Goal: Task Accomplishment & Management: Complete application form

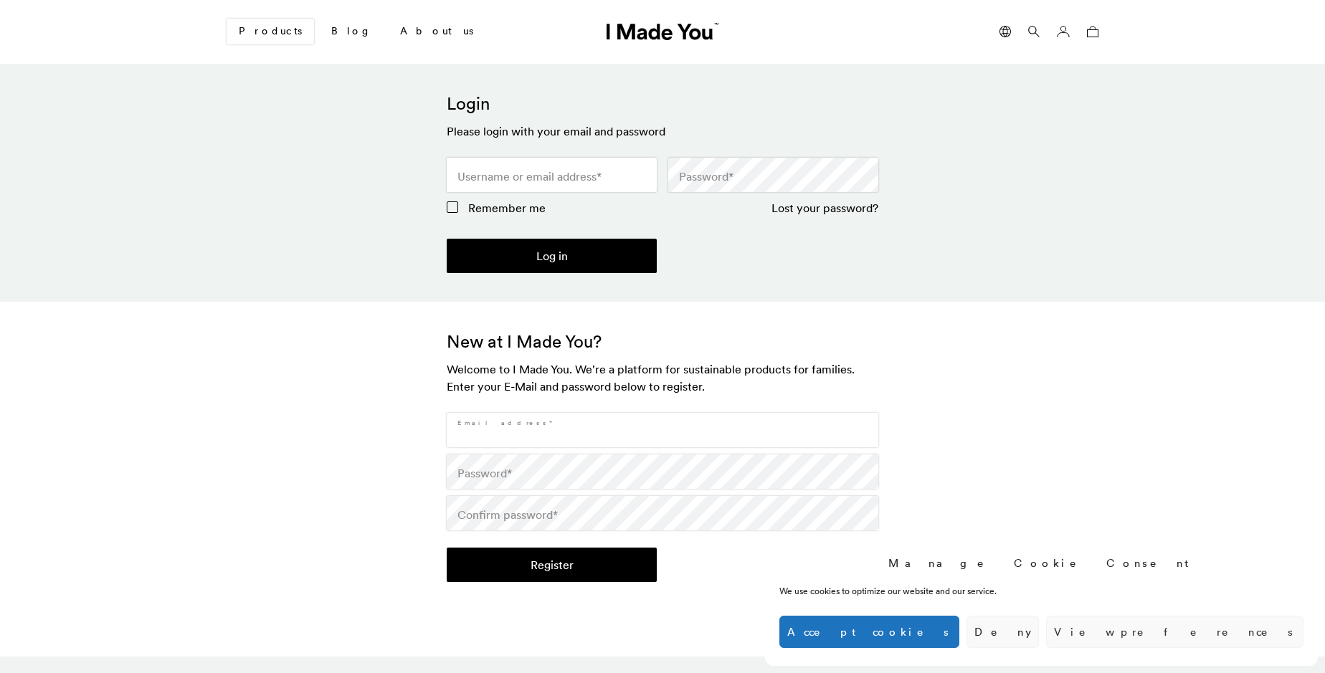
click at [663, 430] on input "Email address *" at bounding box center [663, 430] width 432 height 34
type input "[EMAIL_ADDRESS][DOMAIN_NAME]"
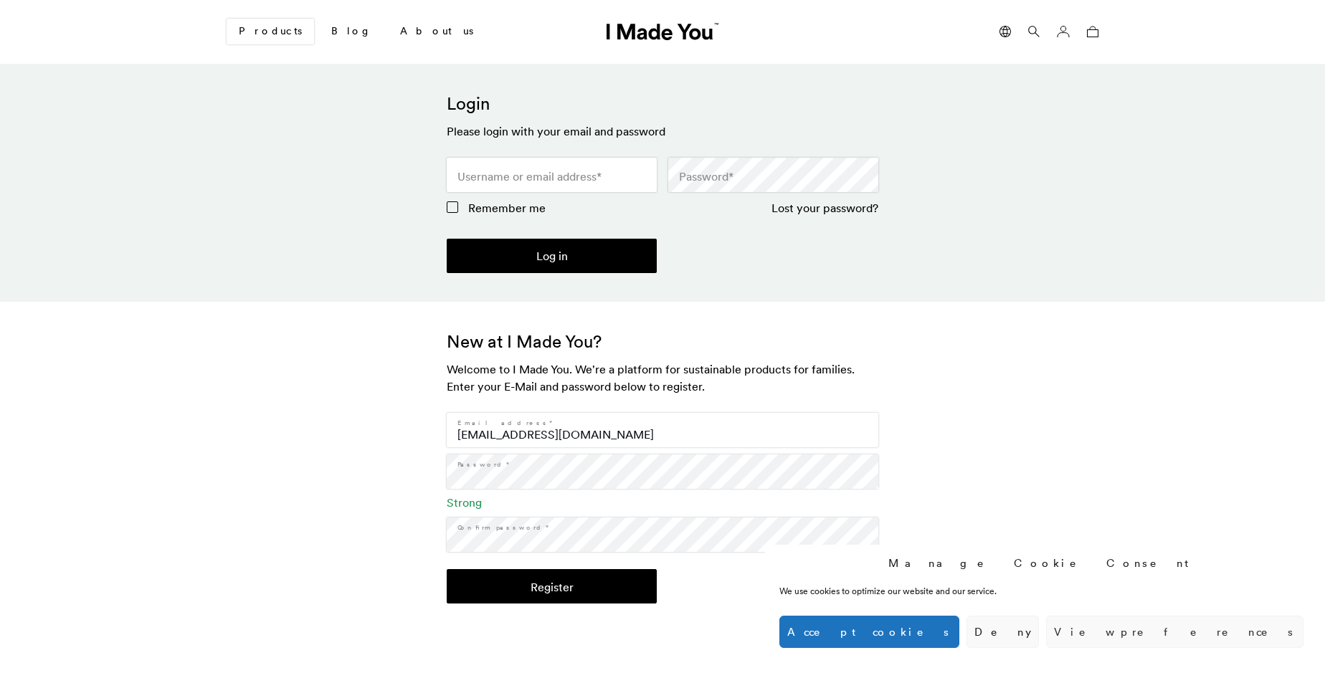
click at [552, 587] on button "Register" at bounding box center [552, 586] width 210 height 34
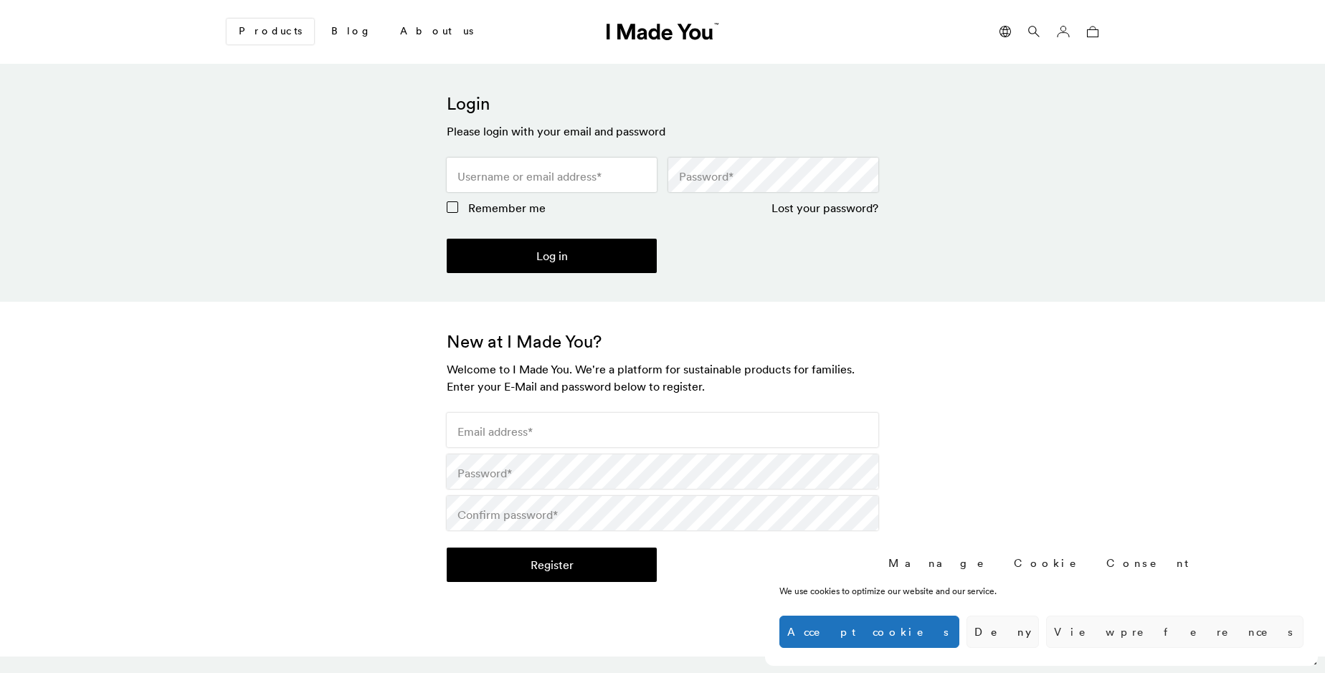
scroll to position [426, 0]
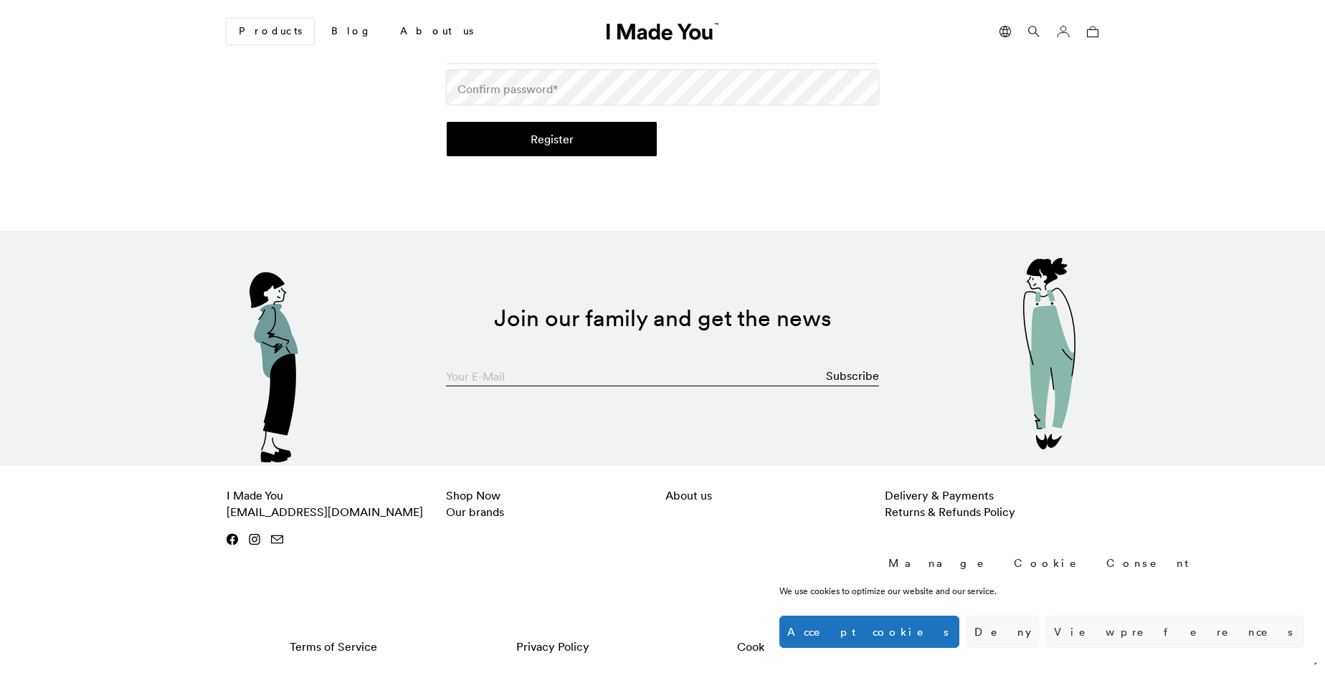
click at [663, 372] on input "Your E-Mail" at bounding box center [662, 372] width 433 height 29
type input "[EMAIL_ADDRESS][DOMAIN_NAME]"
click at [854, 376] on button "Subscribe" at bounding box center [852, 375] width 53 height 29
